Goal: Transaction & Acquisition: Book appointment/travel/reservation

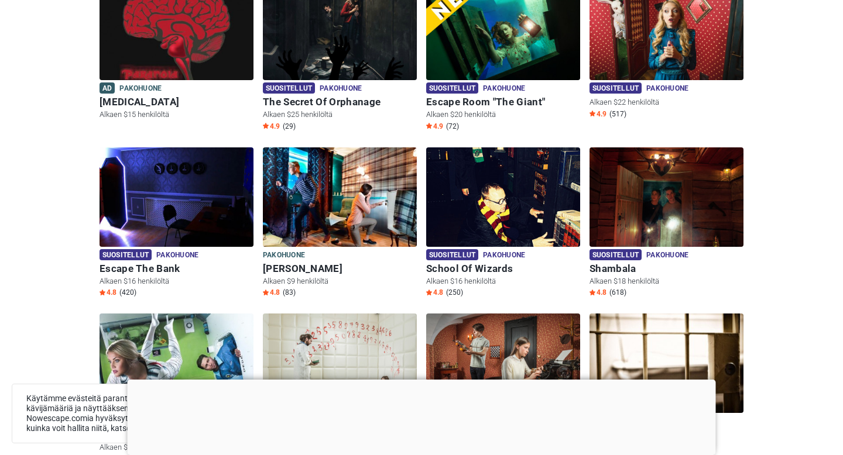
scroll to position [208, 0]
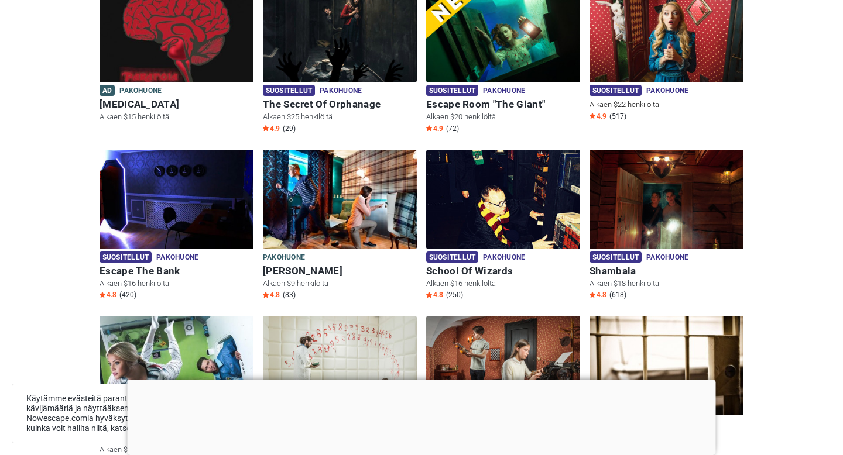
click at [694, 50] on img at bounding box center [666, 32] width 154 height 99
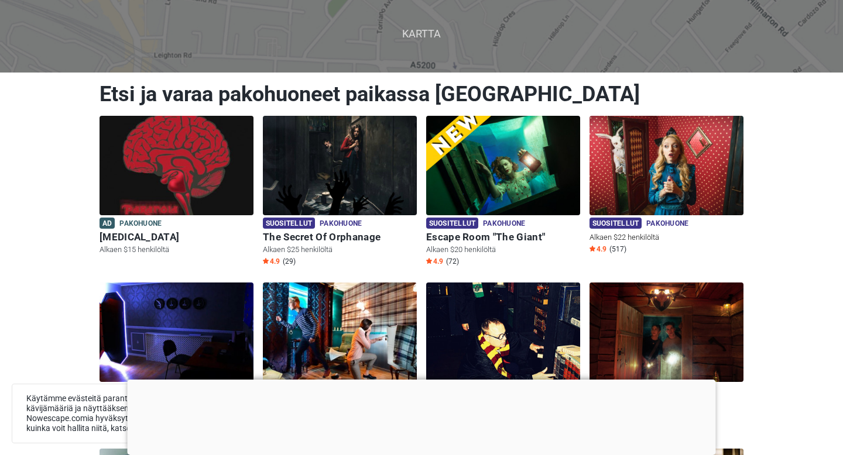
scroll to position [77, 0]
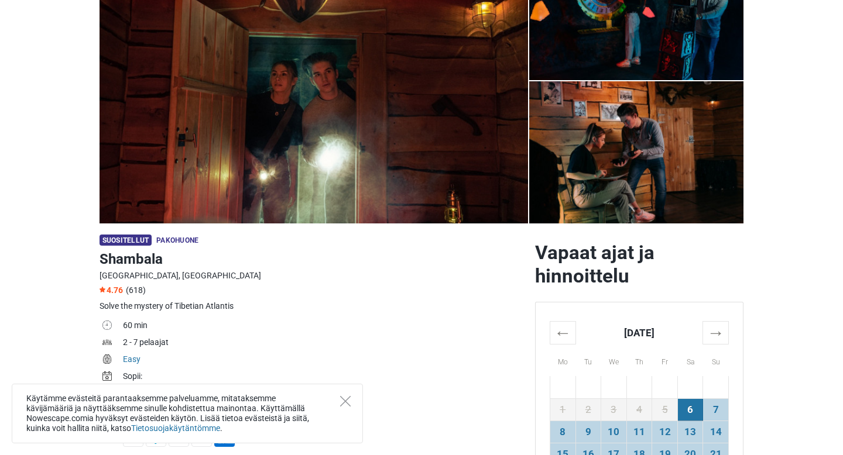
scroll to position [139, 0]
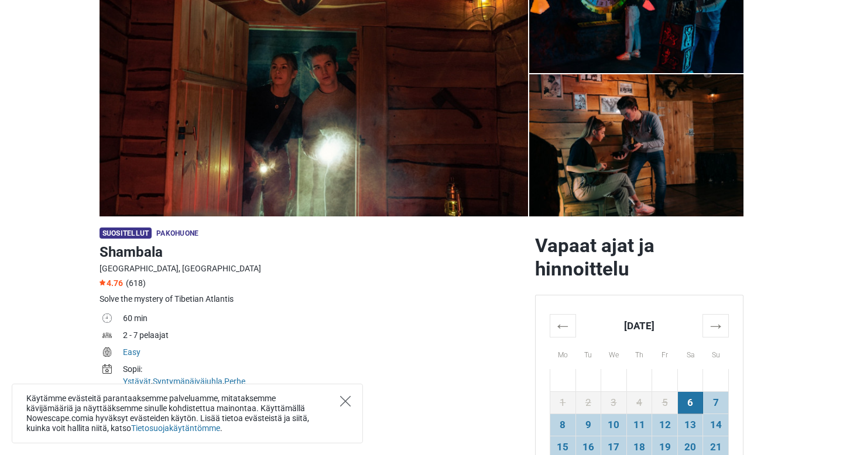
click at [344, 400] on icon "Close" at bounding box center [345, 401] width 11 height 11
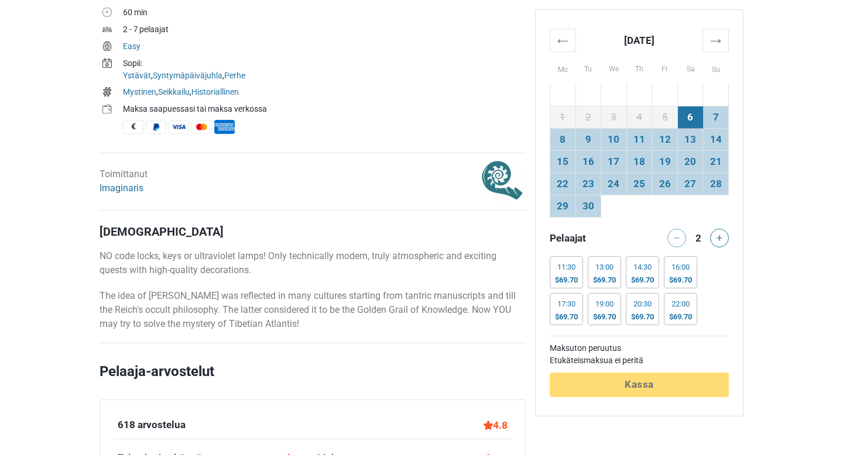
scroll to position [449, 0]
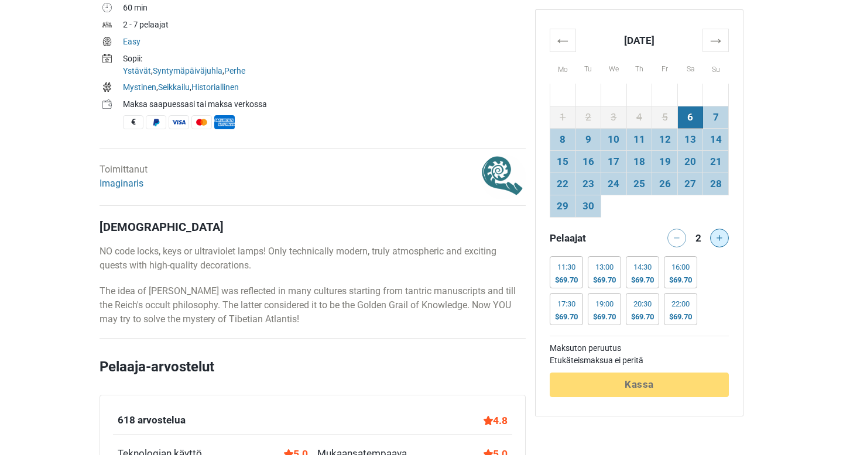
click at [728, 239] on button at bounding box center [719, 238] width 19 height 19
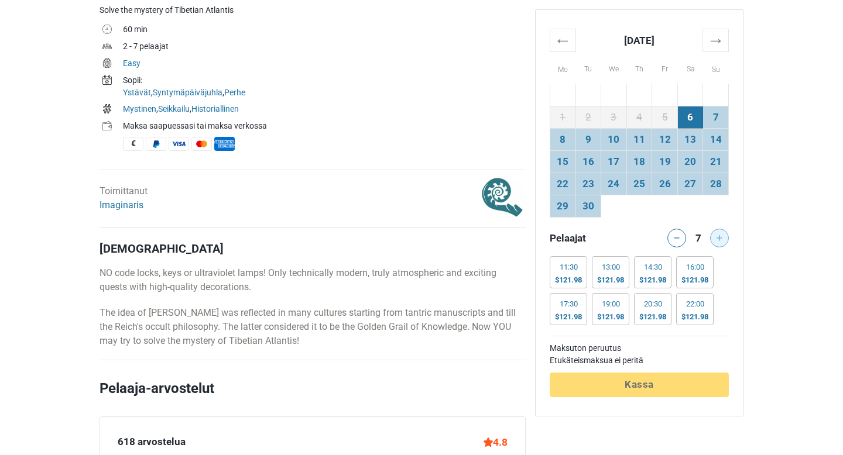
scroll to position [430, 0]
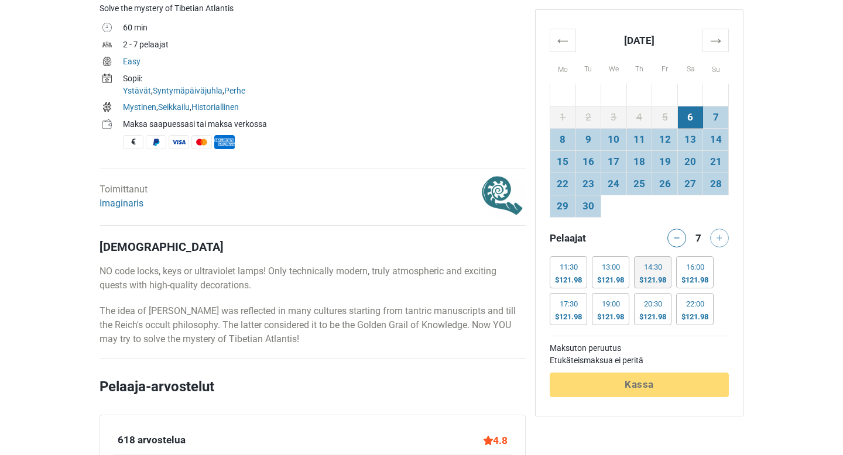
click at [666, 282] on div "$121.98" at bounding box center [652, 280] width 27 height 9
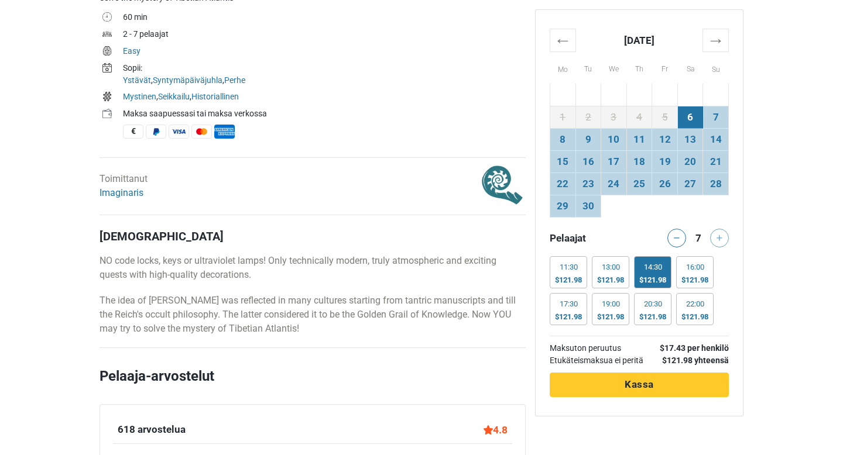
scroll to position [441, 0]
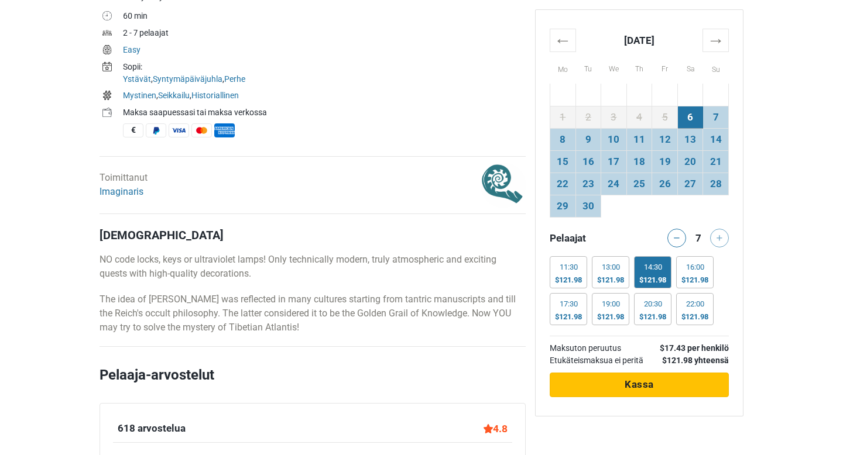
click at [700, 380] on button "Käsitellään Kassa" at bounding box center [639, 385] width 179 height 25
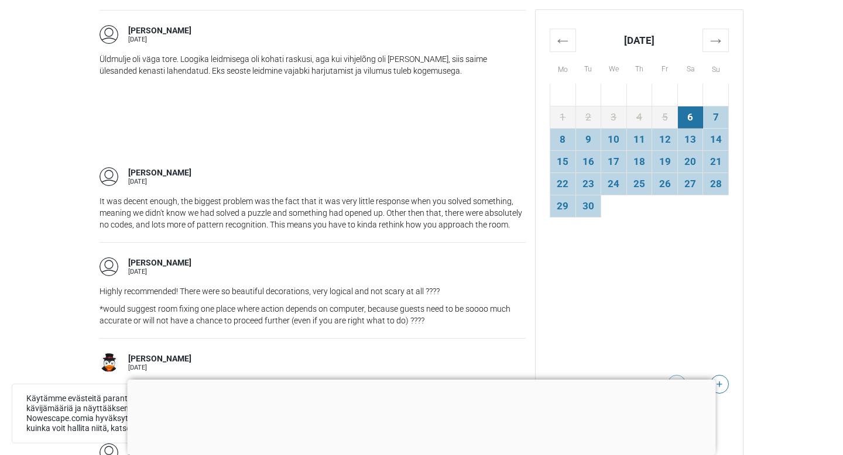
scroll to position [1351, 0]
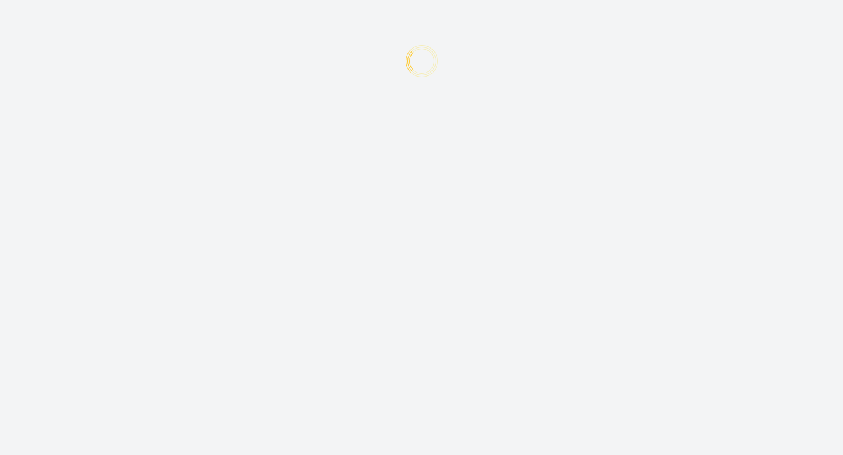
type input "+372"
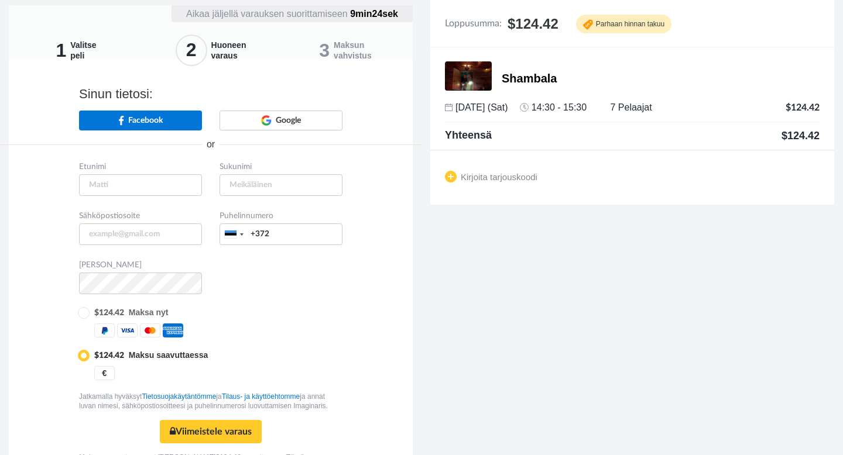
scroll to position [6, 0]
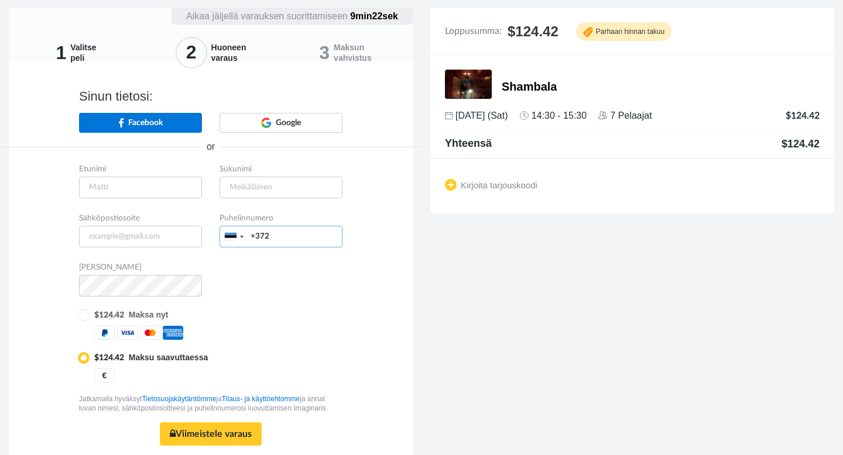
click at [263, 242] on input "+372" at bounding box center [280, 237] width 123 height 22
click at [253, 236] on input "+372" at bounding box center [280, 237] width 123 height 22
click at [242, 236] on div at bounding box center [242, 237] width 4 height 2
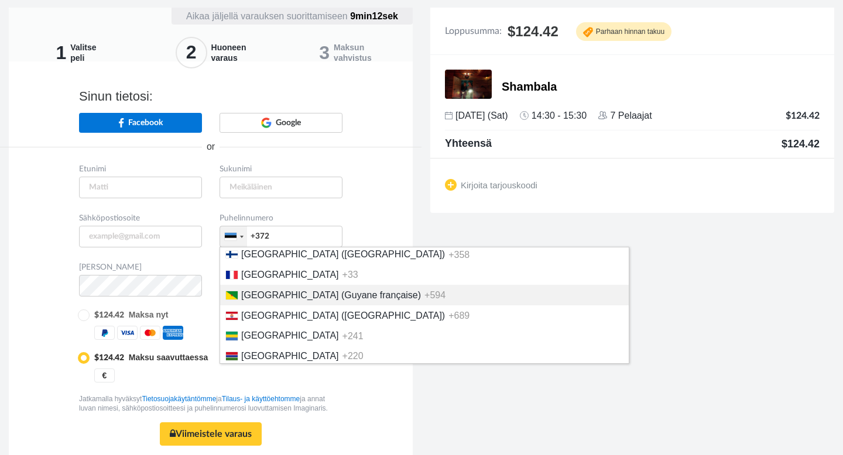
scroll to position [1512, 0]
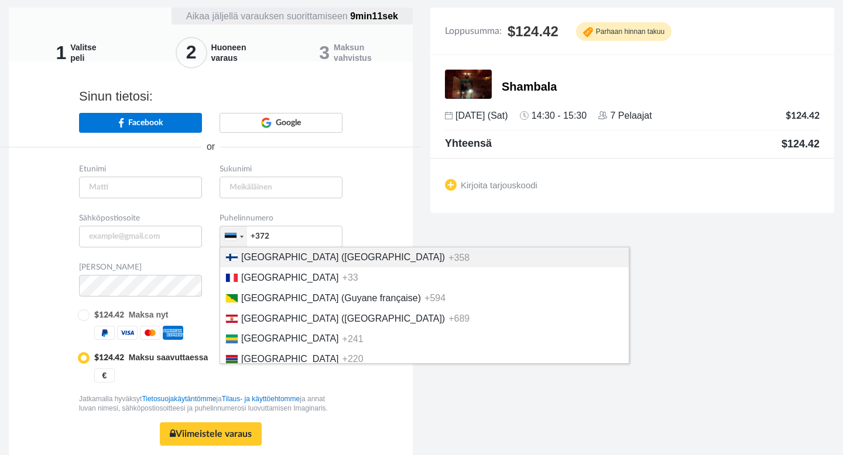
click at [279, 268] on li "Finland (Suomi) +358" at bounding box center [424, 258] width 409 height 20
type input "+358"
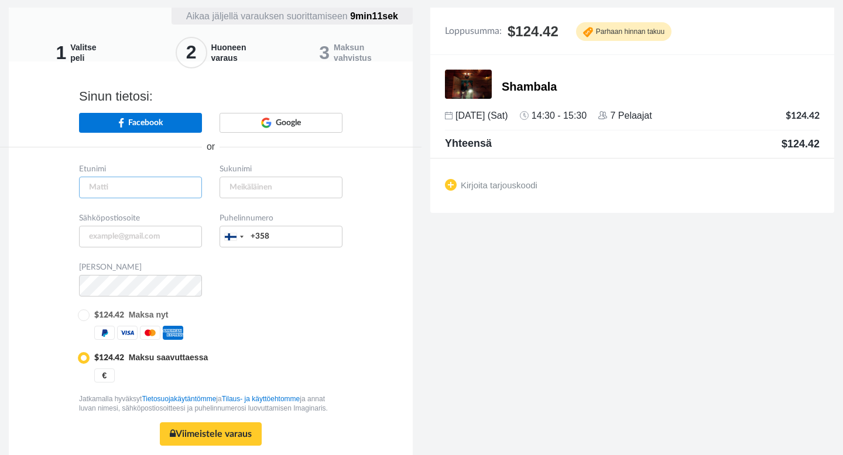
click at [127, 190] on input "text" at bounding box center [140, 188] width 123 height 22
type input "Jesse"
click at [127, 190] on input "Jesse" at bounding box center [140, 188] width 123 height 22
type input "Vesa"
type input "[EMAIL_ADDRESS][DOMAIN_NAME]"
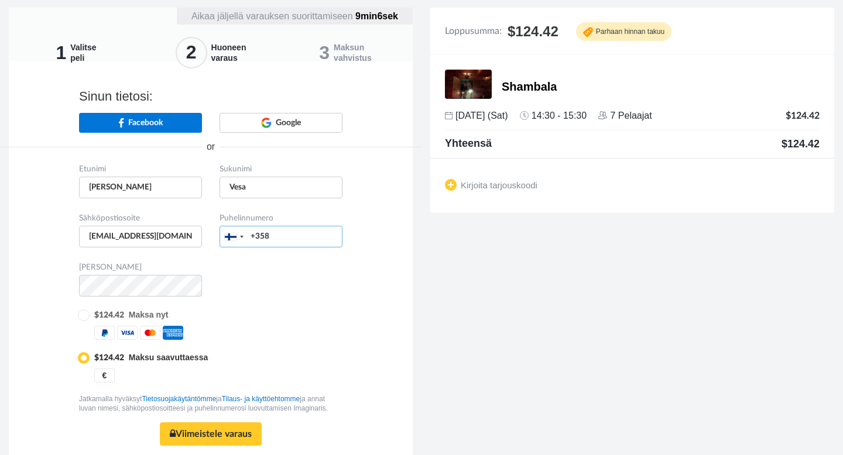
type input "04578741262"
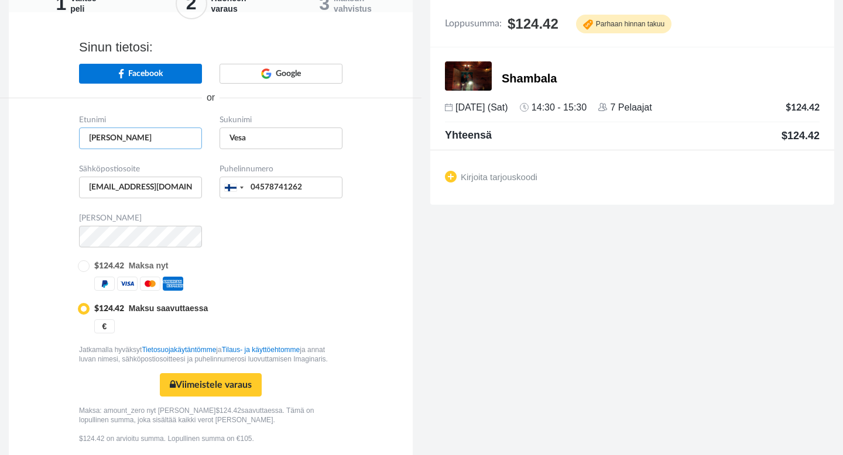
scroll to position [64, 0]
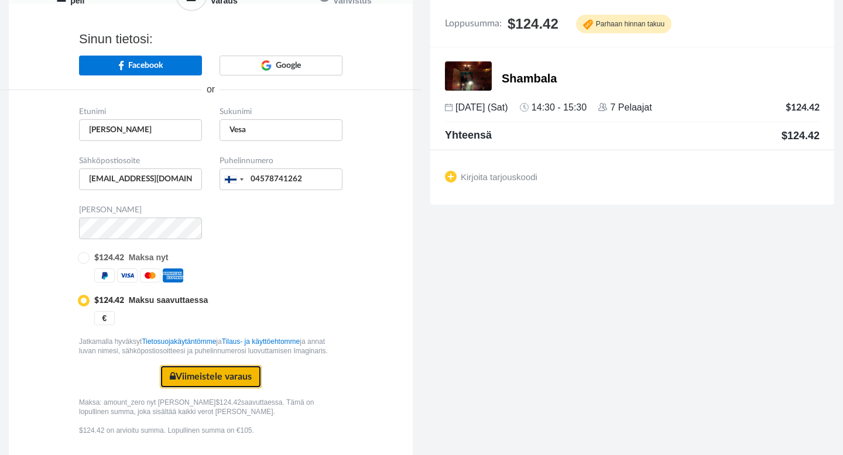
click at [253, 381] on button "Viimeistele varaus Turvallinen maksu" at bounding box center [211, 376] width 102 height 23
click at [188, 376] on button "Viimeistele varaus Turvallinen maksu" at bounding box center [211, 376] width 102 height 23
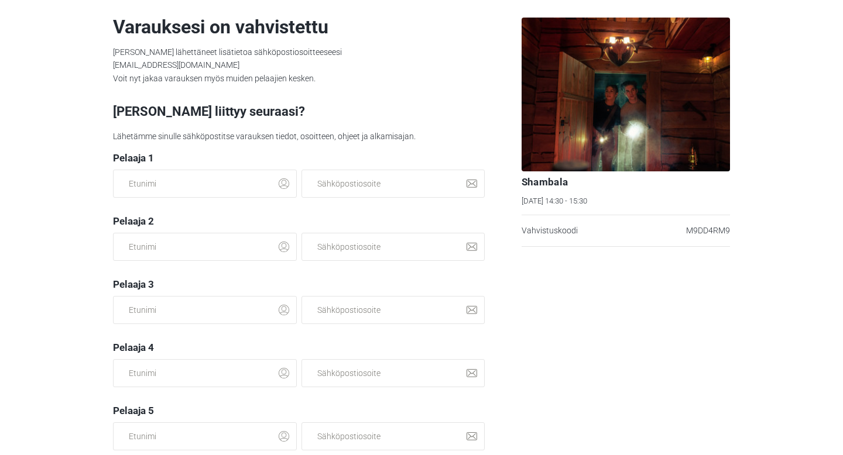
scroll to position [8, 0]
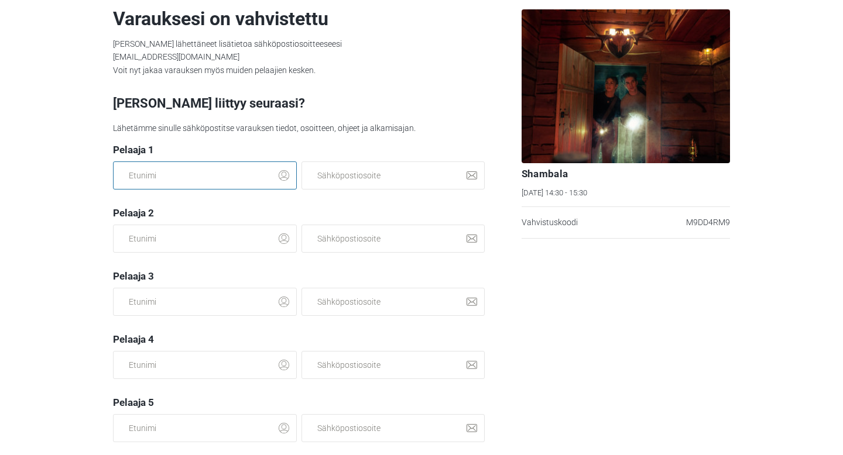
click at [246, 179] on input "text" at bounding box center [205, 176] width 184 height 28
type input "[PERSON_NAME]"
click at [6, 218] on section "Varauksesi on vahvistettu [PERSON_NAME] lähettäneet lisätietoa sähköpostiosoitt…" at bounding box center [421, 227] width 843 height 455
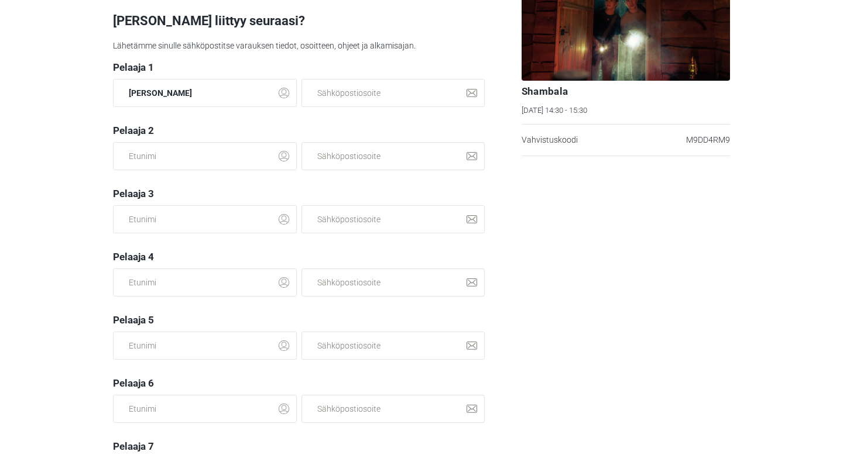
scroll to position [0, 0]
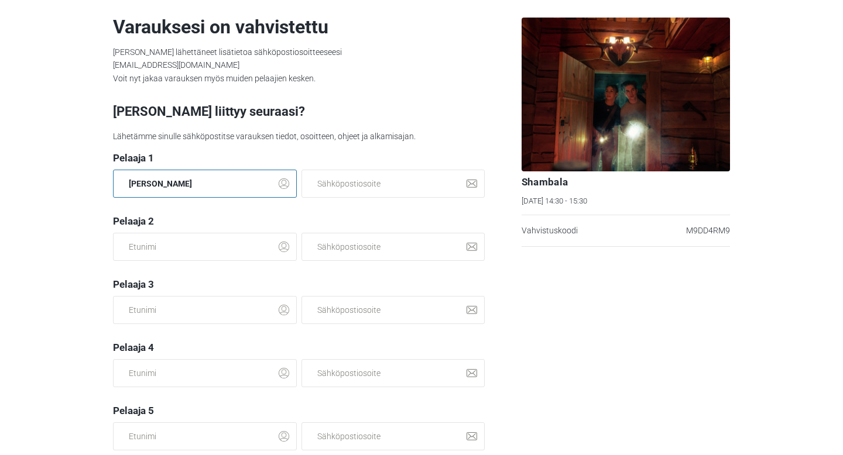
drag, startPoint x: 217, startPoint y: 181, endPoint x: 21, endPoint y: 174, distance: 195.6
click at [21, 174] on section "Varauksesi on vahvistettu Olemme lähettäneet lisätietoa sähköpostiosoitteeseesi…" at bounding box center [421, 227] width 843 height 455
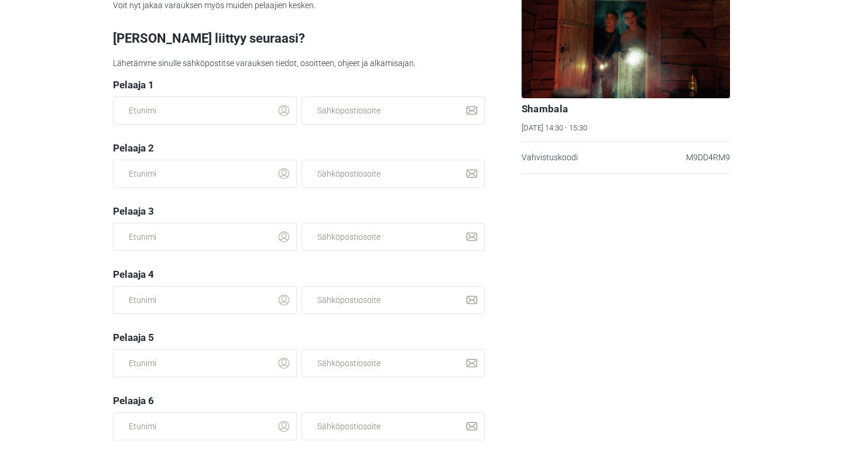
scroll to position [271, 0]
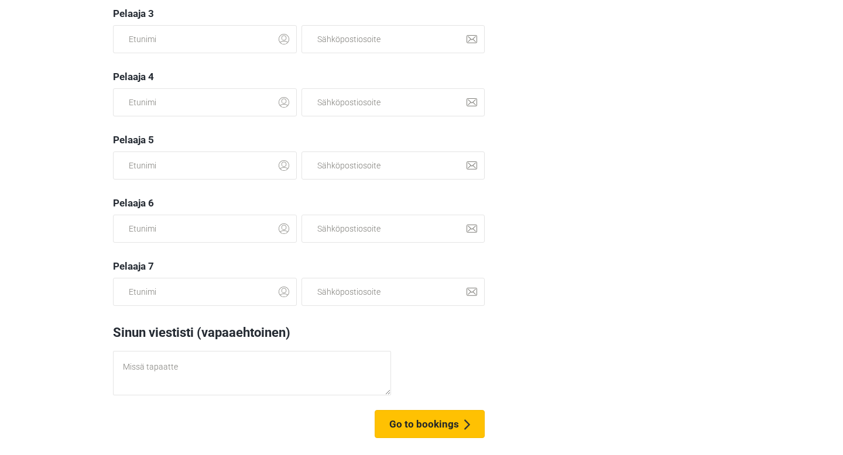
click at [432, 425] on span "Go to bookings" at bounding box center [424, 424] width 70 height 12
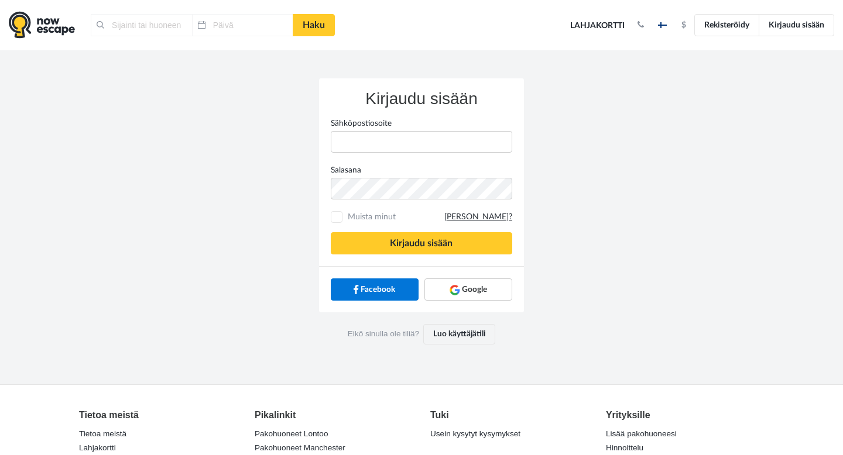
type input "Lontoo, Yhdistynyt kuningaskunta"
type input "[DATE]"
click at [459, 150] on input "Sähköpostiosoite" at bounding box center [421, 142] width 181 height 22
type input "[EMAIL_ADDRESS][DOMAIN_NAME]"
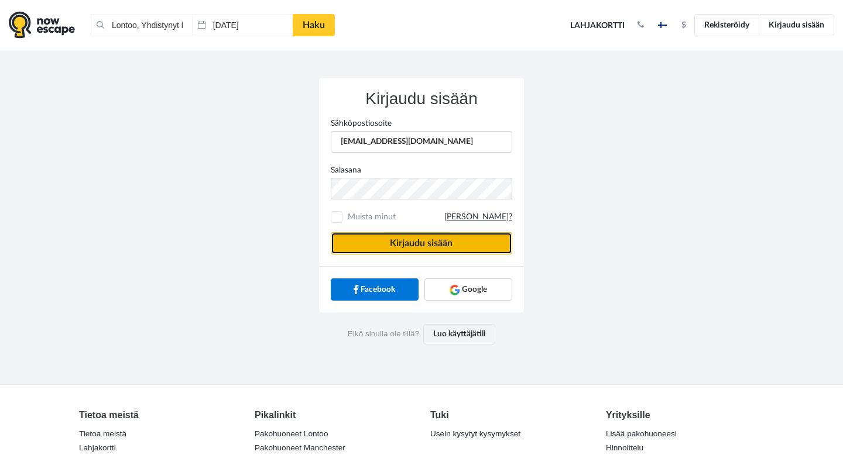
click at [411, 238] on button "Kirjaudu sisään" at bounding box center [421, 243] width 181 height 22
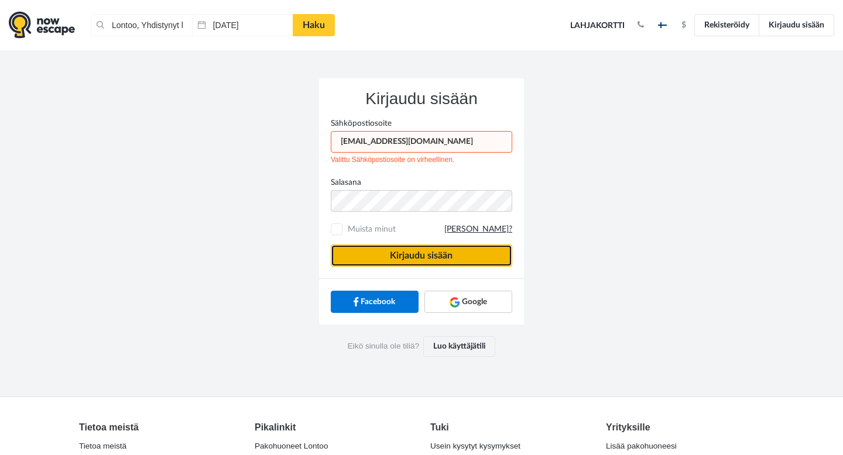
click at [412, 253] on button "Kirjaudu sisään" at bounding box center [421, 256] width 181 height 22
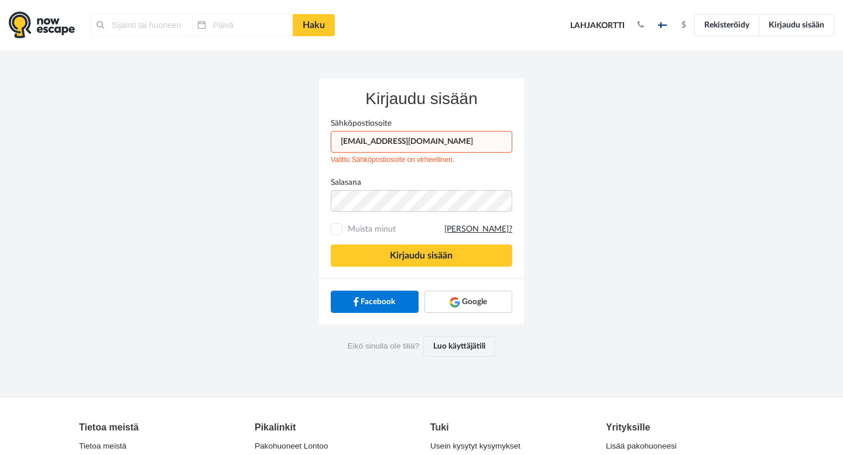
type input "Lontoo, Yhdistynyt kuningaskunta"
type input "[DATE]"
click at [368, 224] on span "Muista minut Unohditko salasanan?" at bounding box center [428, 230] width 167 height 12
click at [341, 226] on input "Muista minut Unohditko salasanan?" at bounding box center [337, 230] width 8 height 8
checkbox input "true"
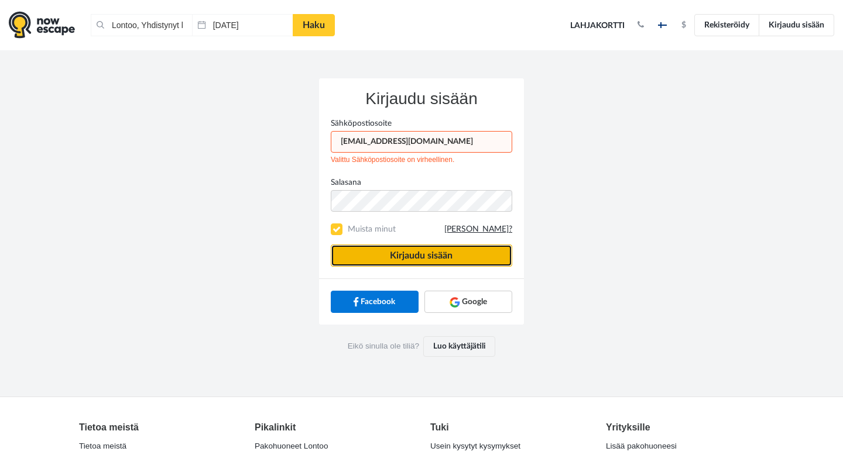
click at [399, 261] on button "Kirjaudu sisään" at bounding box center [421, 256] width 181 height 22
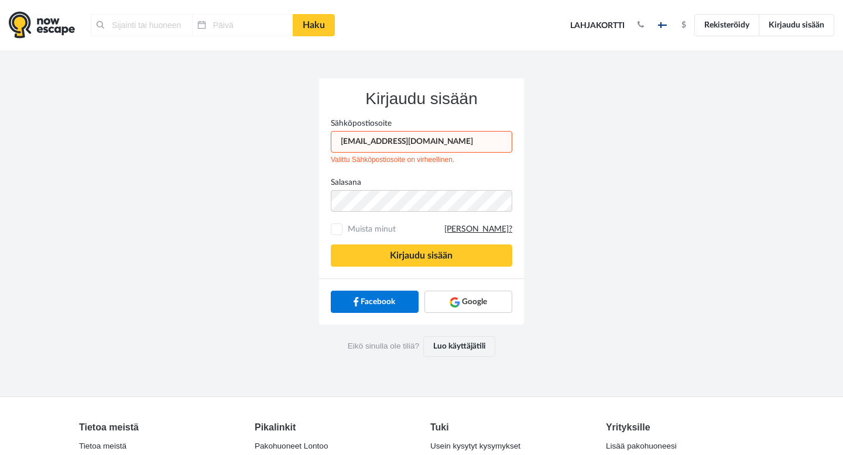
type input "Lontoo, Yhdistynyt kuningaskunta"
type input "[DATE]"
click at [462, 342] on link "Luo käyttäjätili" at bounding box center [459, 347] width 72 height 20
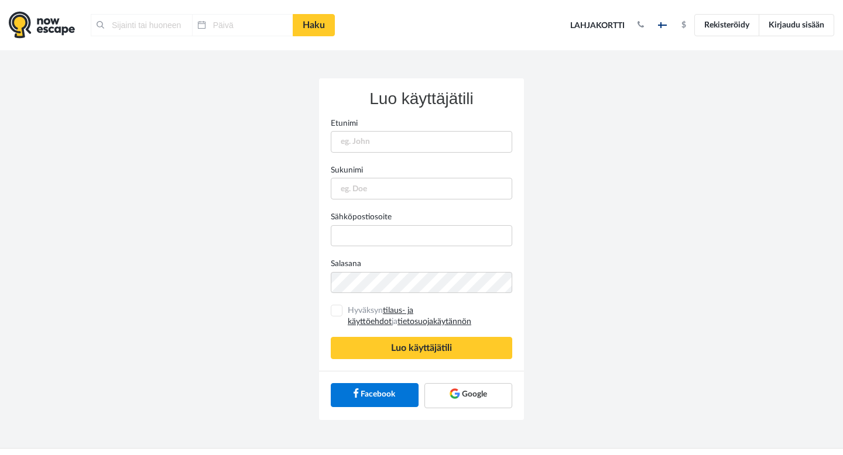
type input "Lontoo, Yhdistynyt kuningaskunta"
type input "[DATE]"
type input "Jesse"
type input "Vesa"
type input "[EMAIL_ADDRESS][DOMAIN_NAME]"
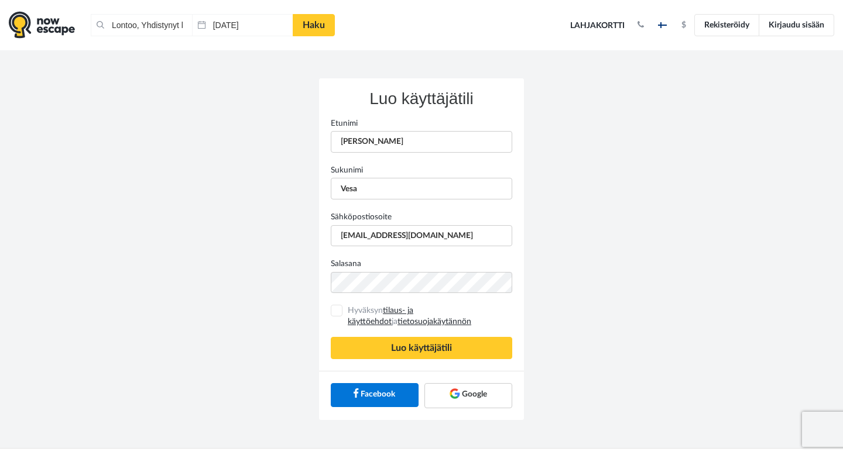
click at [336, 313] on input "Hyväksyn tilaus- ja käyttöehdot ja tietosuojakäytännön" at bounding box center [337, 311] width 8 height 8
checkbox input "true"
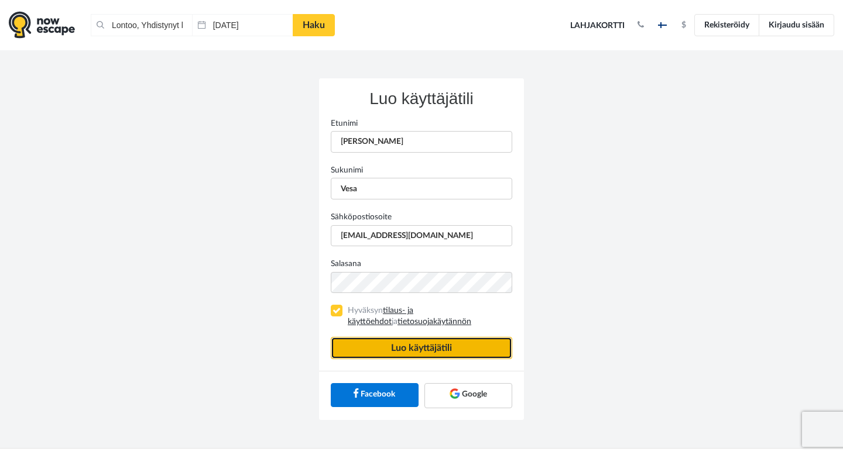
click at [362, 344] on button "Luo käyttäjätili" at bounding box center [421, 348] width 181 height 22
click at [488, 355] on button "Luo käyttäjätili" at bounding box center [421, 348] width 181 height 22
